Goal: Complete application form

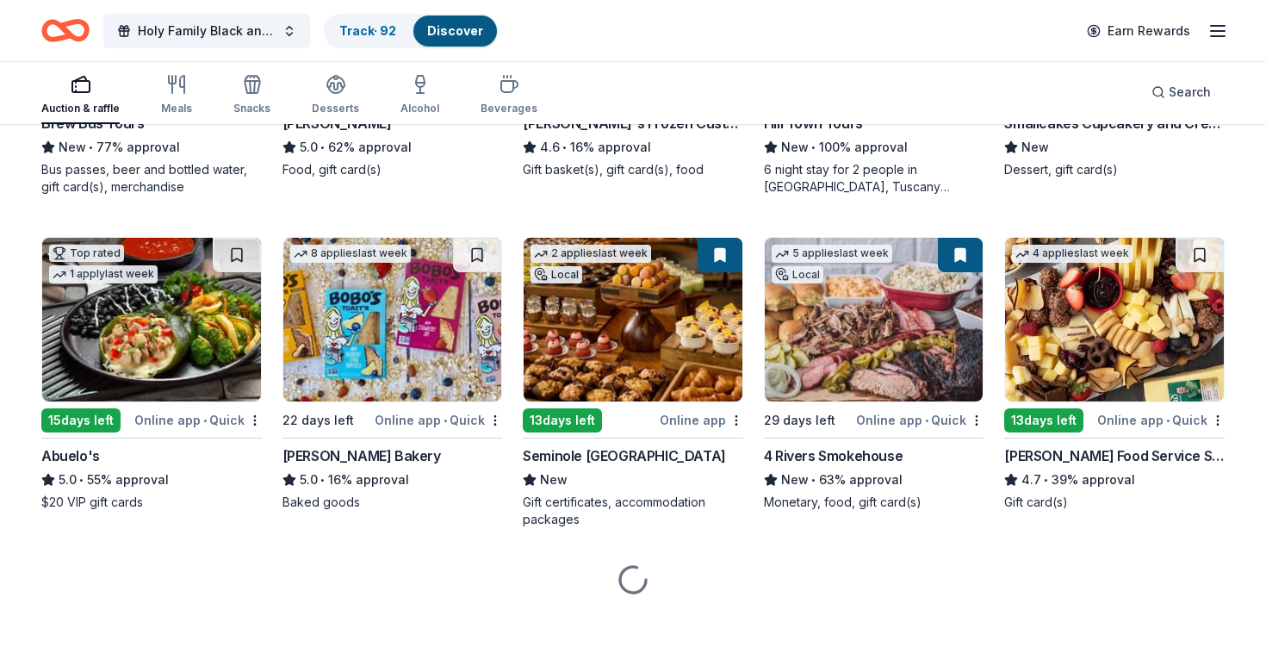
scroll to position [1725, 0]
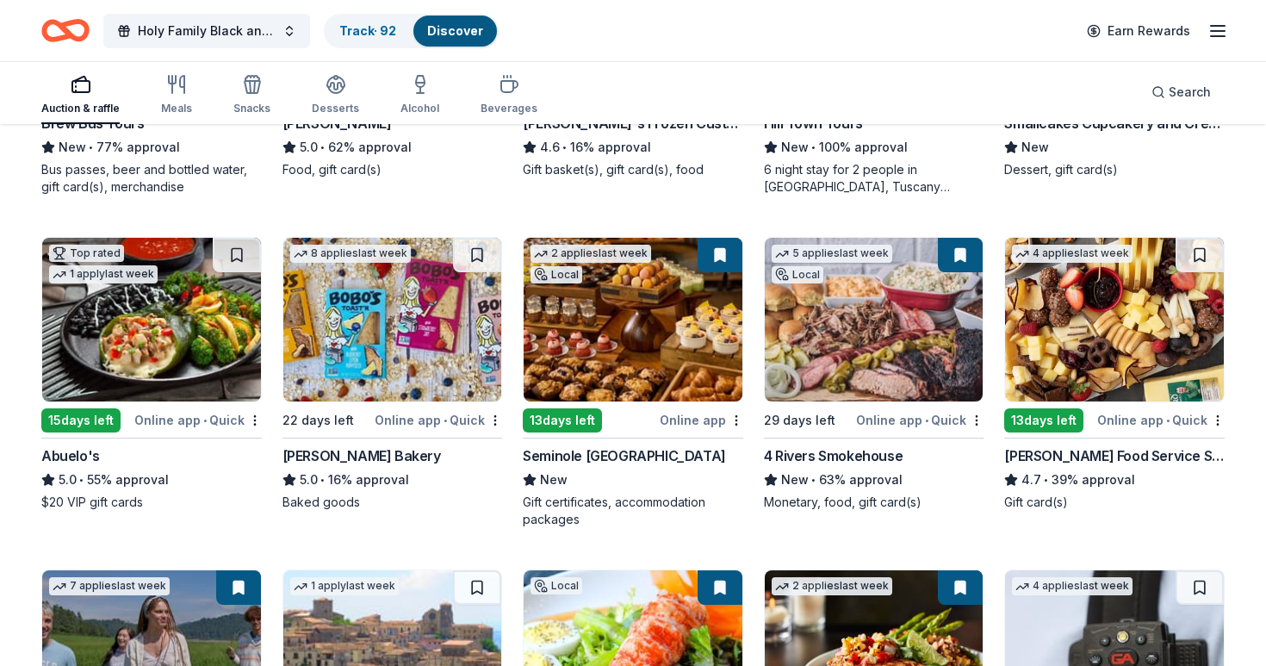
click at [931, 312] on img at bounding box center [874, 320] width 219 height 164
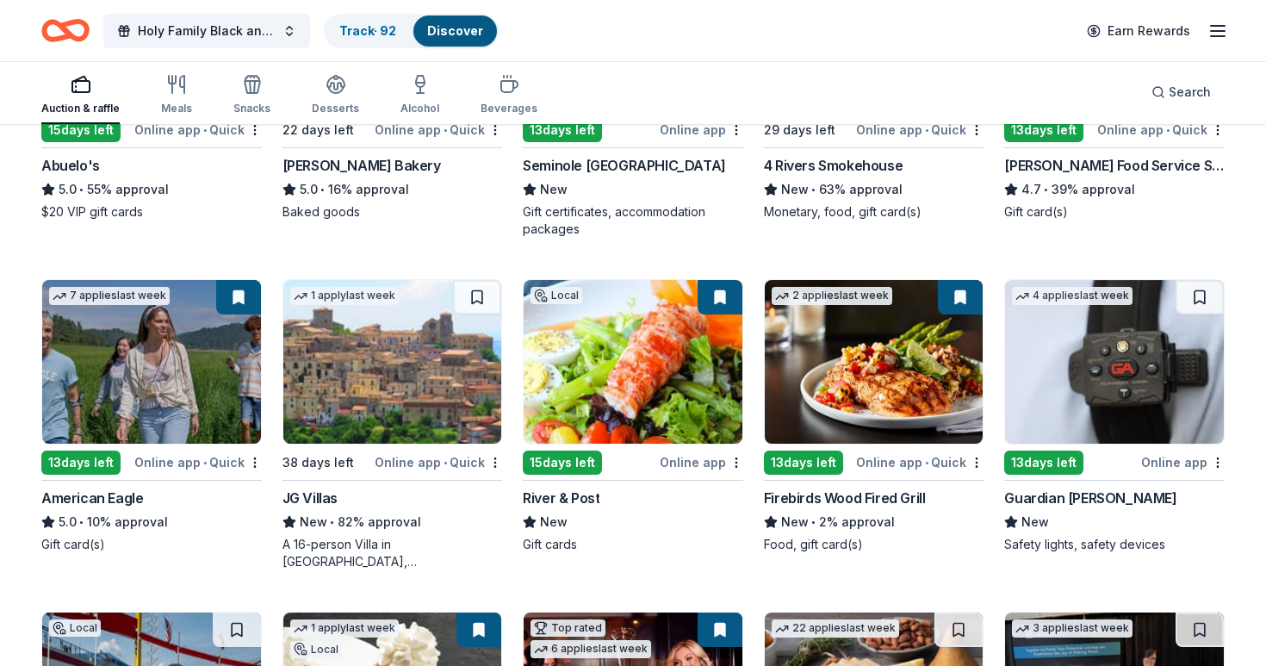
scroll to position [2033, 0]
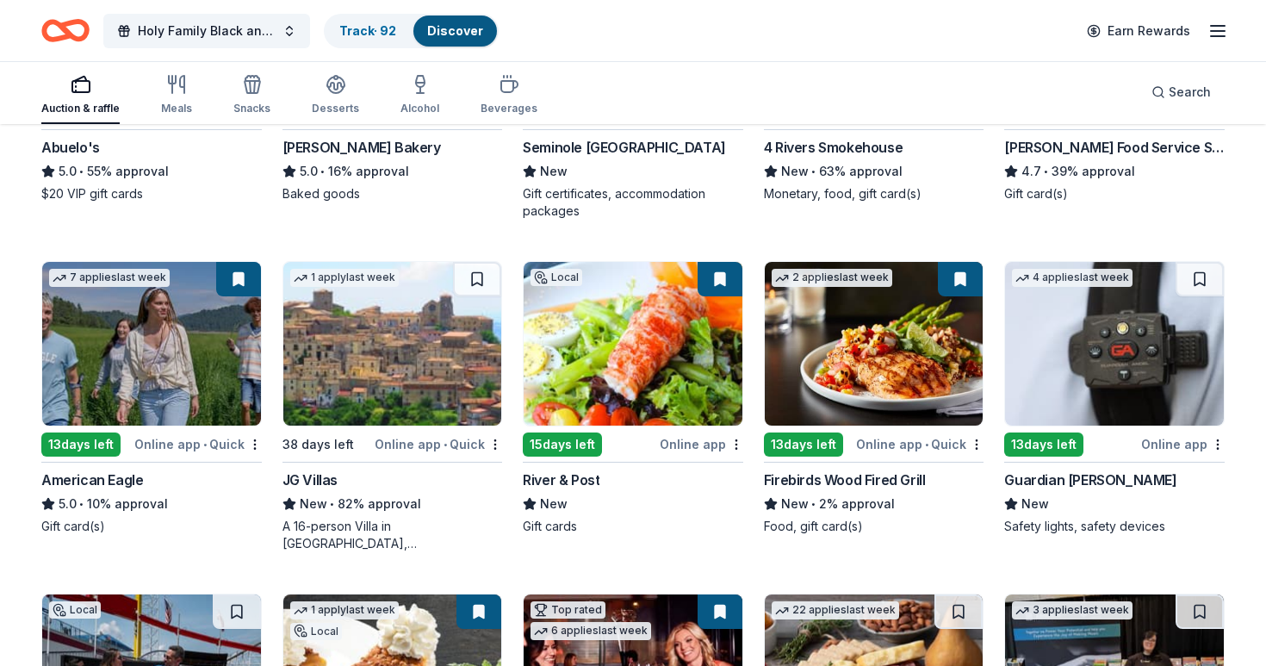
click at [908, 386] on img at bounding box center [874, 344] width 219 height 164
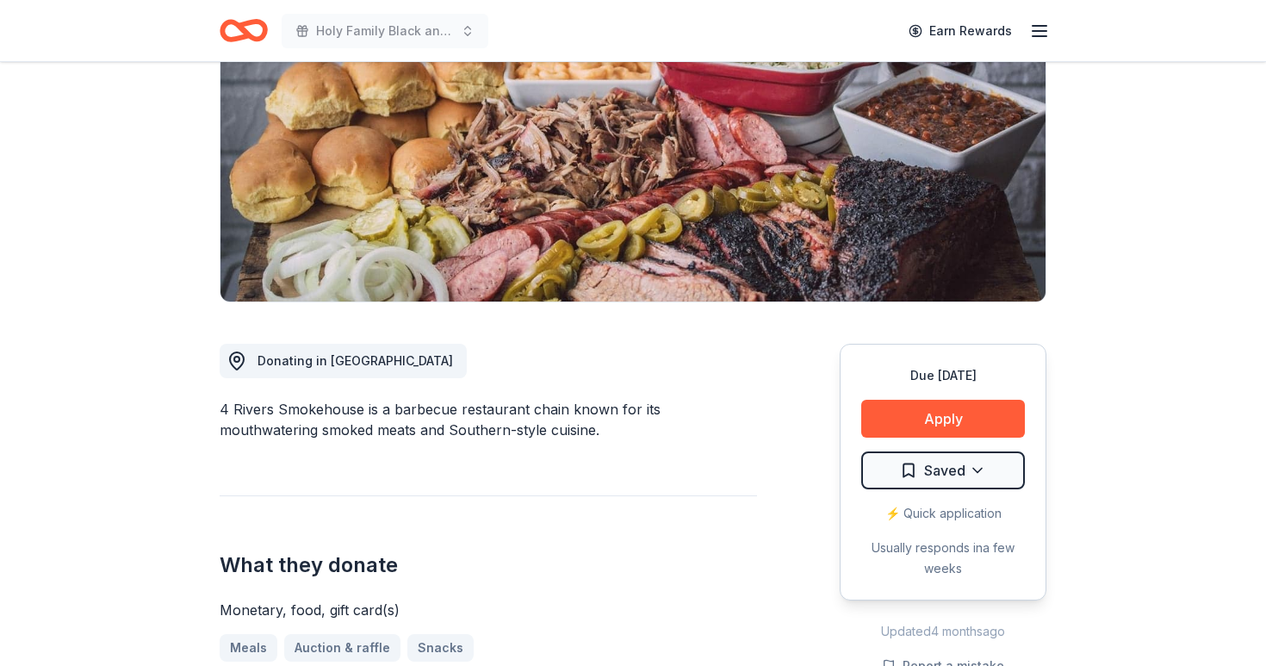
scroll to position [232, 0]
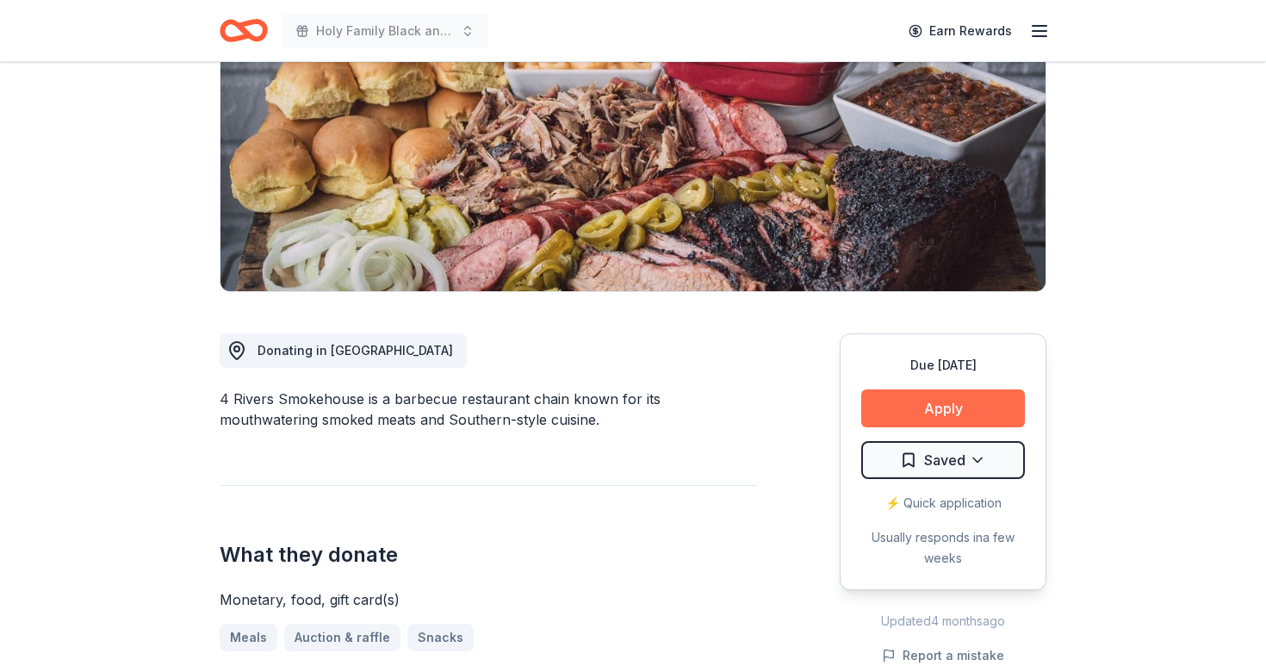
click at [969, 412] on button "Apply" at bounding box center [943, 408] width 164 height 38
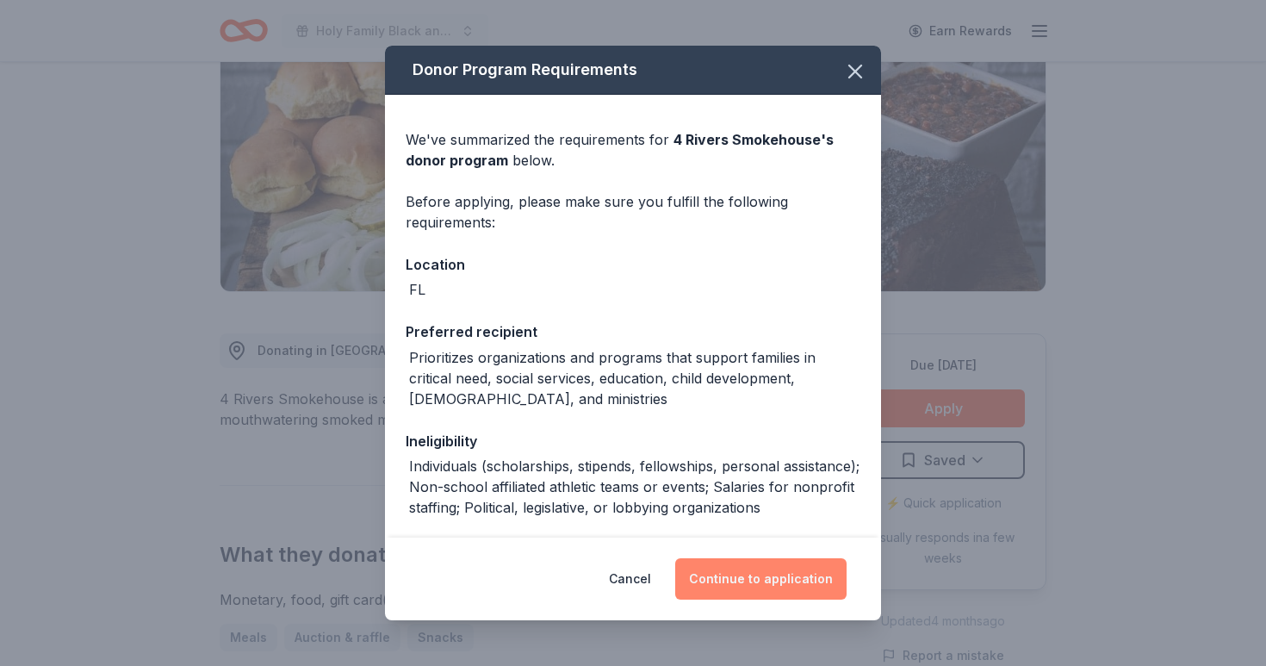
click at [765, 587] on button "Continue to application" at bounding box center [760, 578] width 171 height 41
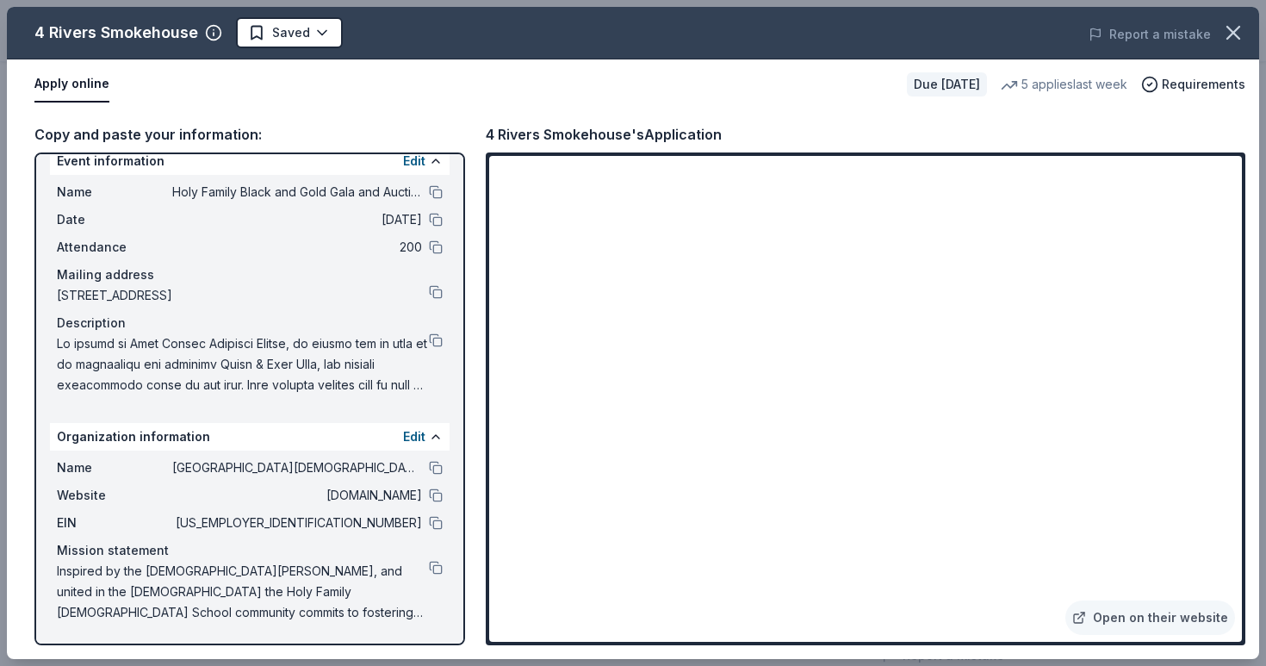
scroll to position [21, 0]
click at [436, 573] on button at bounding box center [436, 567] width 14 height 14
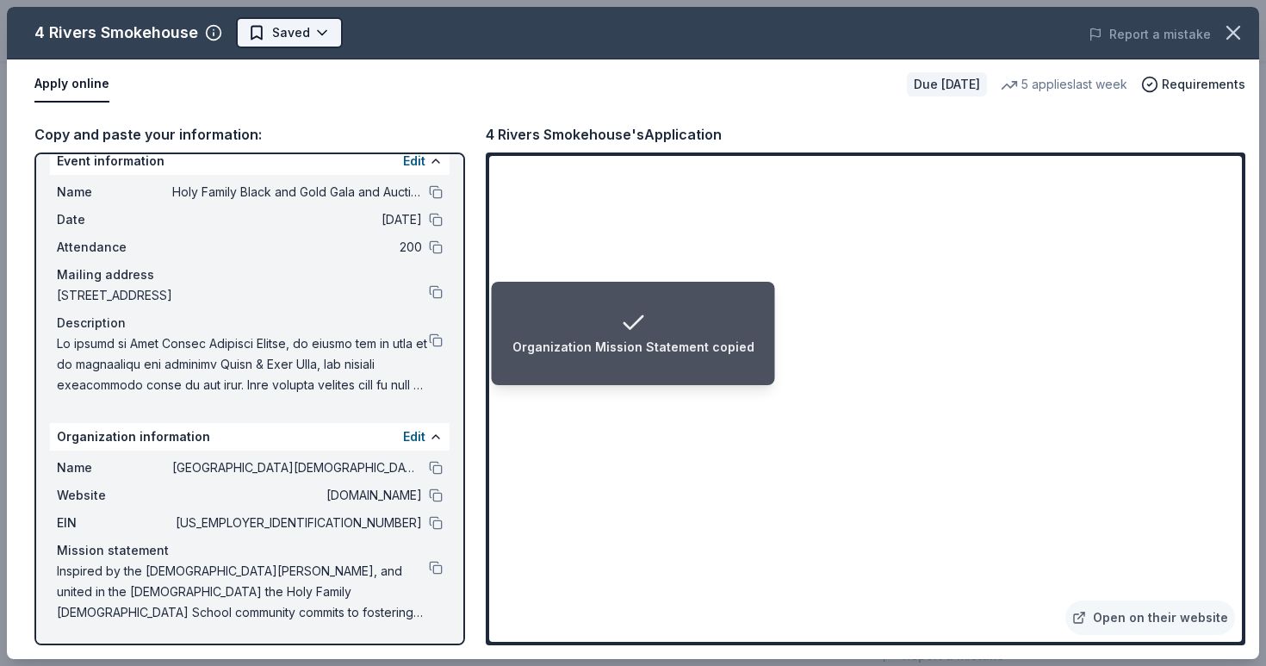
click at [309, 26] on body "Organization Mission Statement copied Holy Family Black and Gold Gala and Aucti…" at bounding box center [633, 101] width 1266 height 666
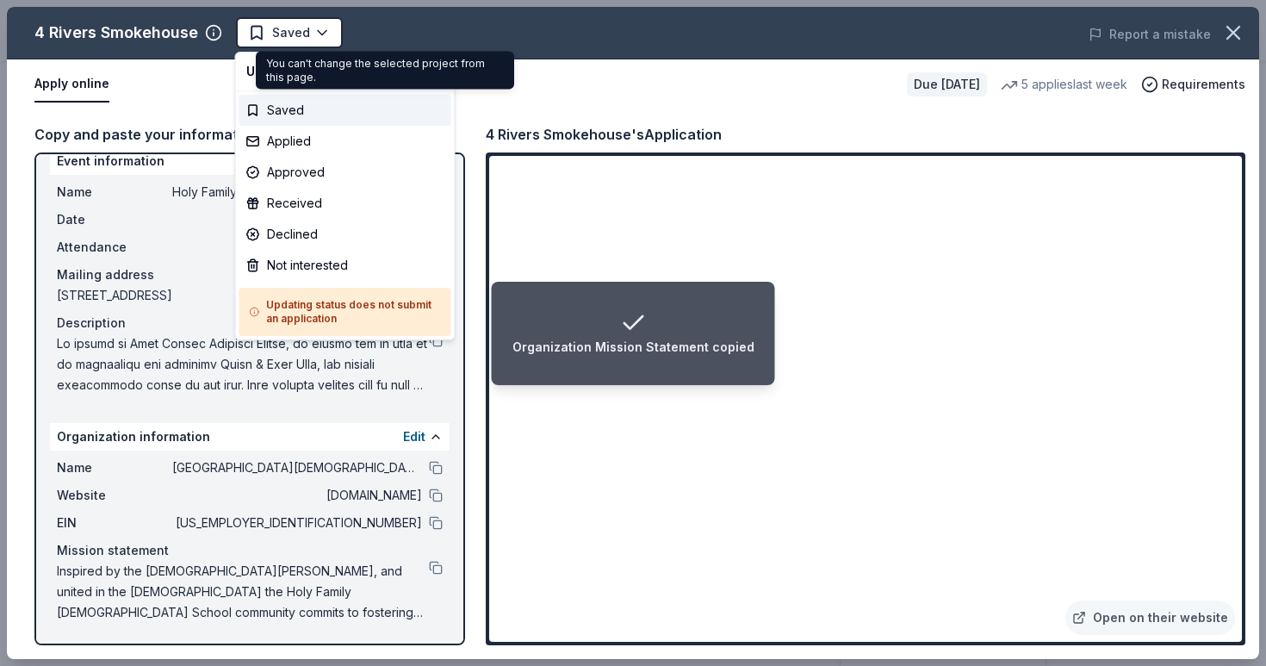
scroll to position [0, 0]
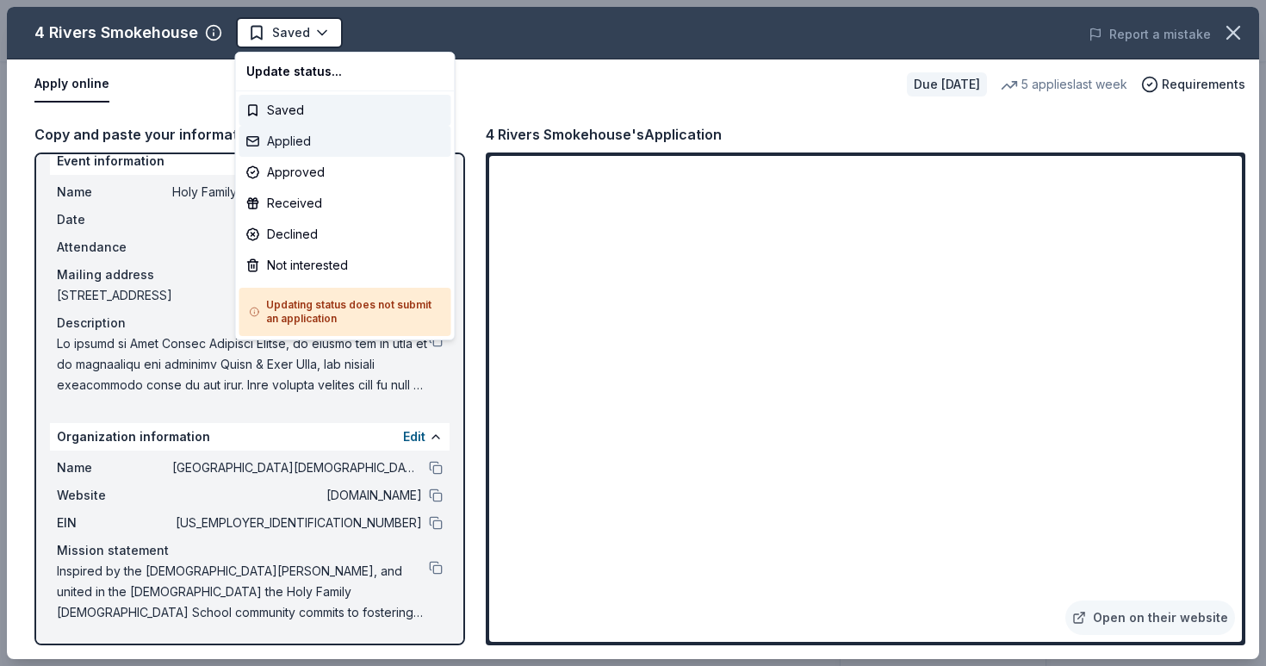
click at [317, 139] on div "Applied" at bounding box center [345, 141] width 212 height 31
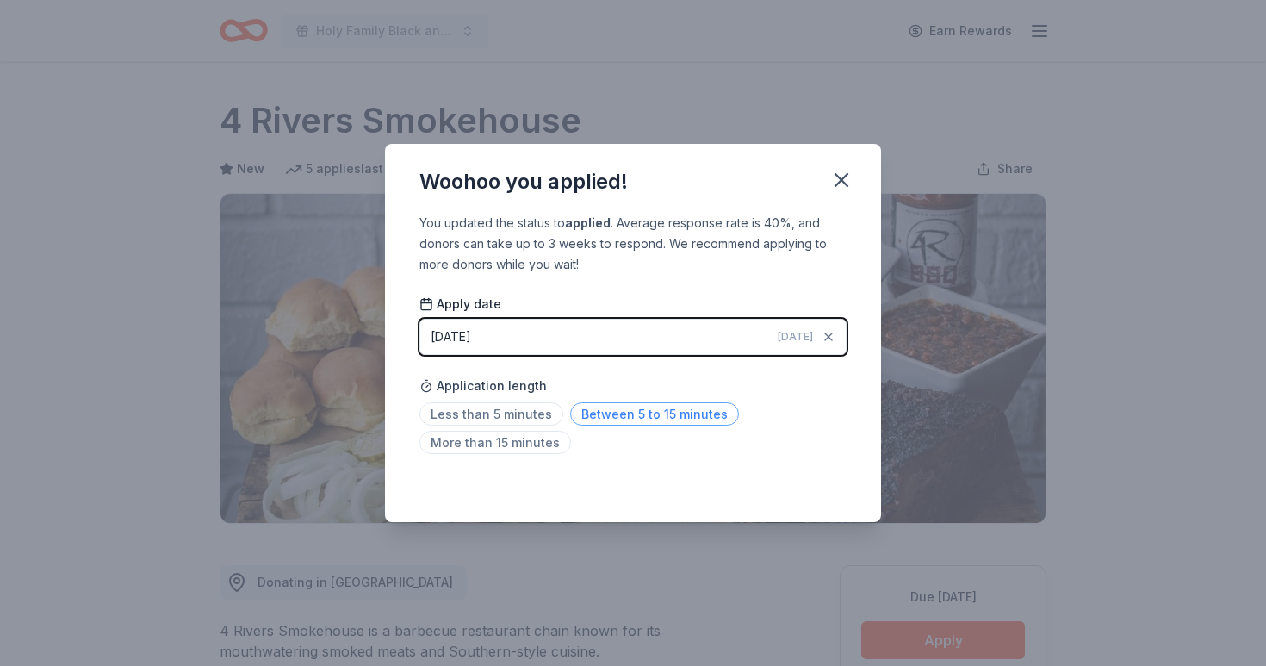
click at [641, 407] on span "Between 5 to 15 minutes" at bounding box center [654, 413] width 169 height 23
click at [839, 175] on icon "button" at bounding box center [841, 180] width 24 height 24
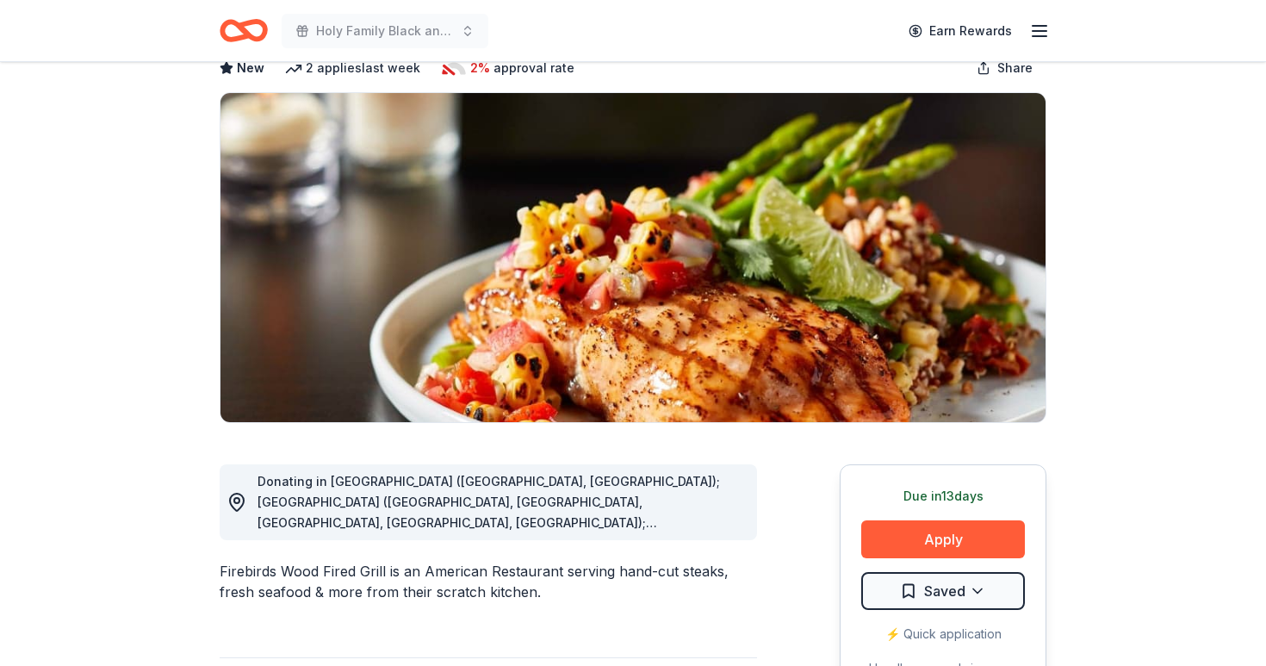
scroll to position [166, 0]
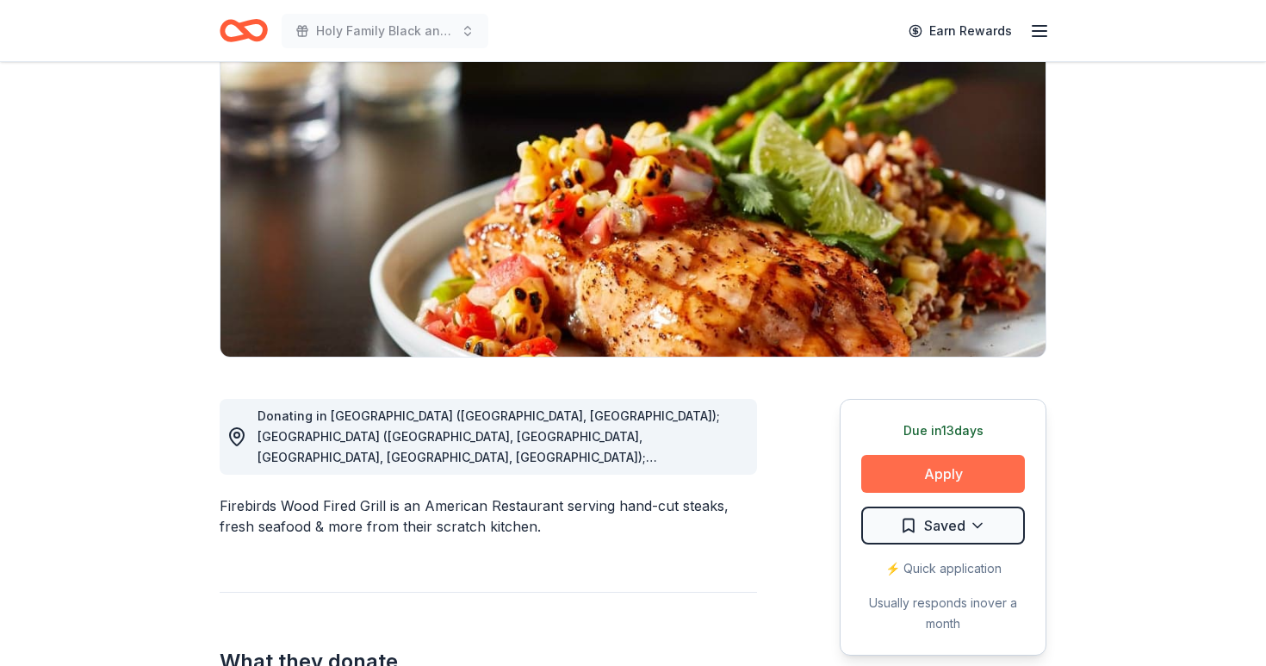
click at [931, 475] on button "Apply" at bounding box center [943, 474] width 164 height 38
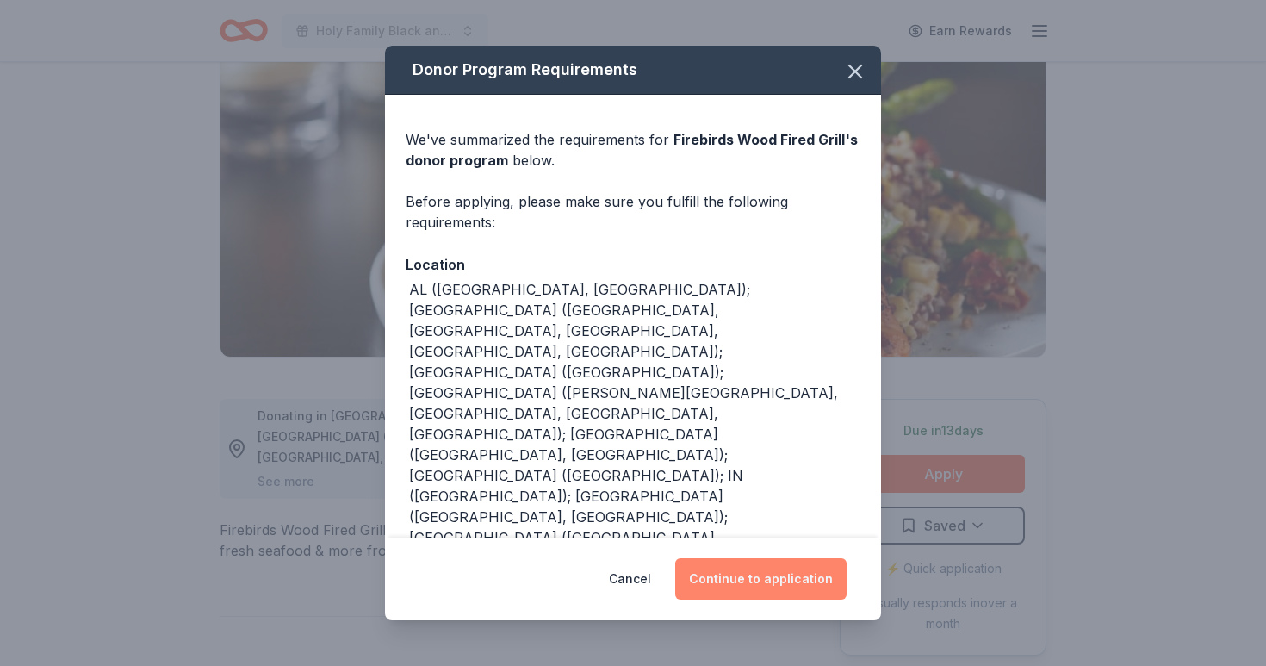
click at [773, 573] on button "Continue to application" at bounding box center [760, 578] width 171 height 41
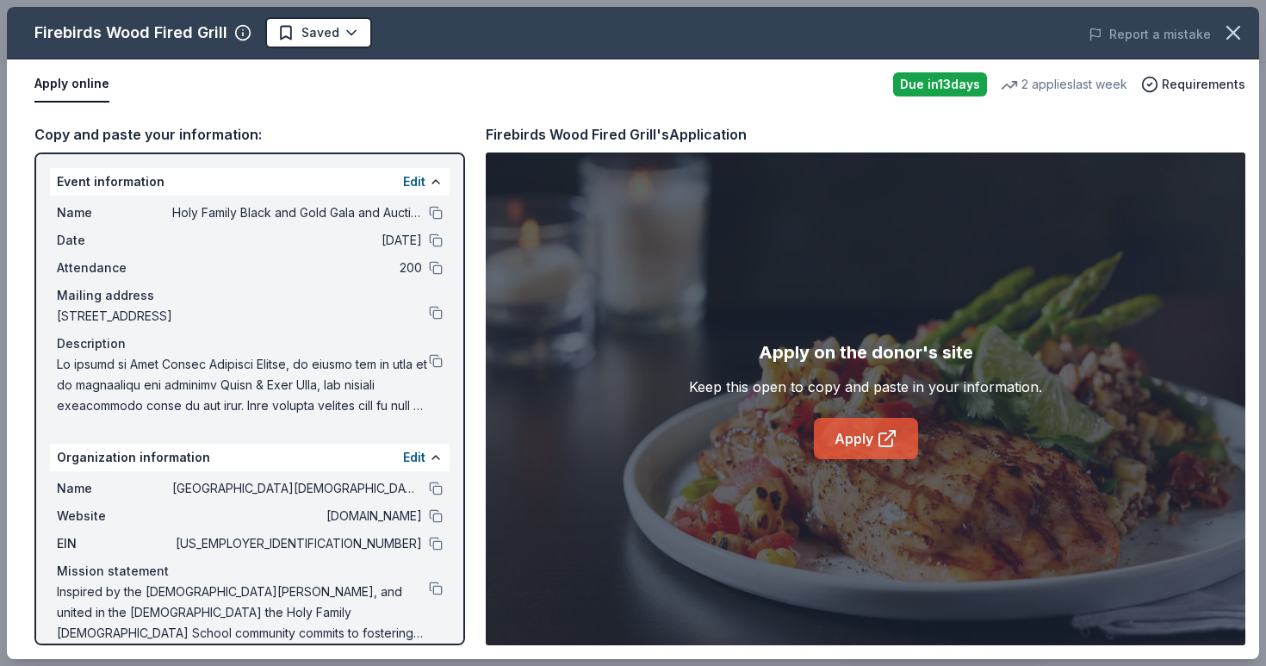
click at [842, 457] on link "Apply" at bounding box center [866, 438] width 104 height 41
